Goal: Task Accomplishment & Management: Manage account settings

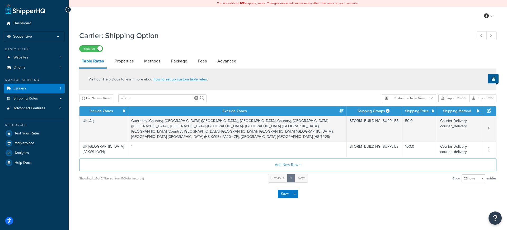
select select "25"
drag, startPoint x: 144, startPoint y: 98, endPoint x: 89, endPoint y: 98, distance: 55.5
click at [89, 98] on div "Full Screen View storm" at bounding box center [228, 98] width 299 height 8
click at [27, 99] on span "Shipping Rules" at bounding box center [25, 98] width 25 height 4
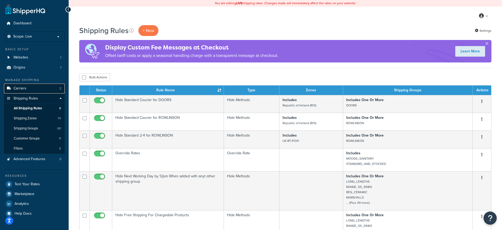
click at [26, 88] on link "Carriers 2" at bounding box center [34, 88] width 61 height 10
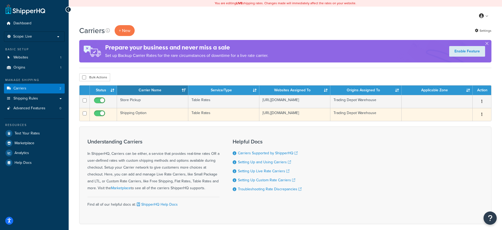
click at [145, 117] on td "Shipping Option" at bounding box center [152, 114] width 71 height 13
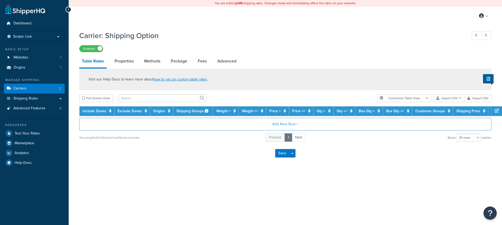
select select "25"
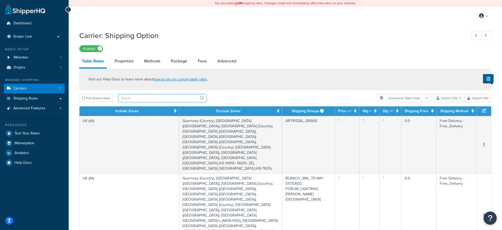
click at [177, 97] on input "text" at bounding box center [162, 98] width 88 height 8
type input "smith"
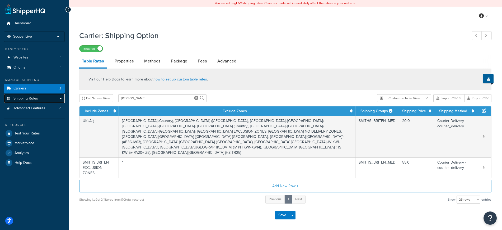
click at [42, 98] on link "Shipping Rules" at bounding box center [34, 99] width 61 height 10
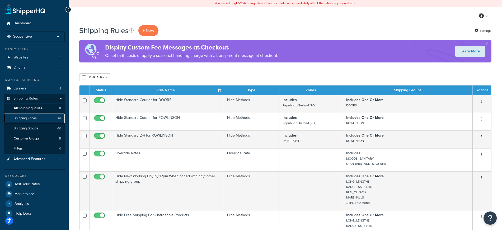
click at [34, 117] on span "Shipping Zones" at bounding box center [25, 118] width 23 height 4
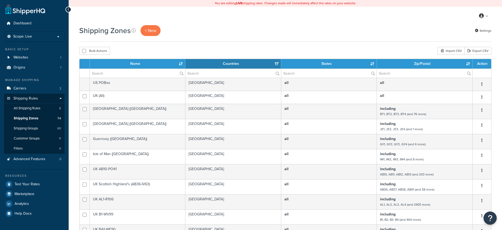
select select "15"
click at [126, 72] on input "text" at bounding box center [137, 73] width 95 height 9
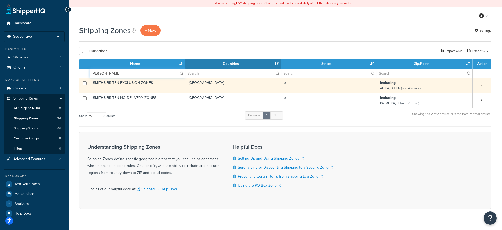
type input "smith"
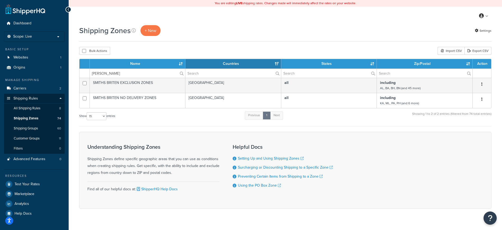
click at [134, 82] on td "SMITHS BRITEN EXCLUSION ZONES" at bounding box center [138, 85] width 96 height 15
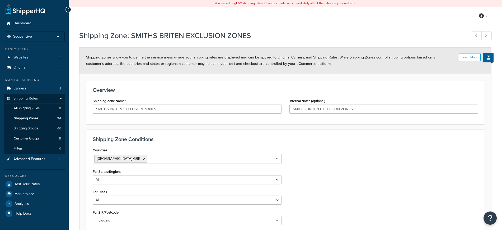
select select "including"
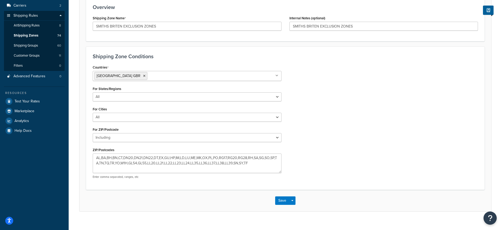
scroll to position [85, 0]
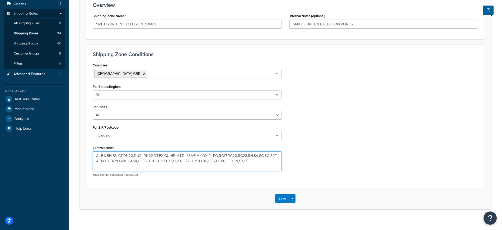
click at [155, 154] on textarea "AL,BA,BH,BN,CT,DN20,DN21,DN22,DT,EX,GU,HP,IM,LD,LU,ME,MK,OX,PL,PO,RG17,RG20,RG2…" at bounding box center [187, 161] width 189 height 20
type textarea "AL,BA,BH,BN,CT,DN20,DN21,DN22,DG,DT,EX,GU,HP,IM,LD,LU,ME,MK,OX,PL,PO,RG17,RG20,…"
click at [282, 197] on button "Save" at bounding box center [282, 198] width 14 height 8
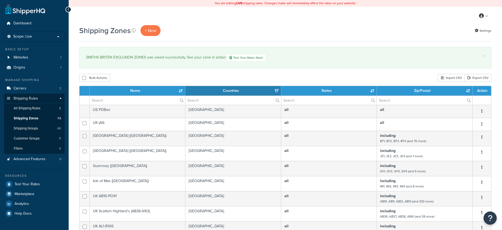
select select "15"
